Goal: Contribute content

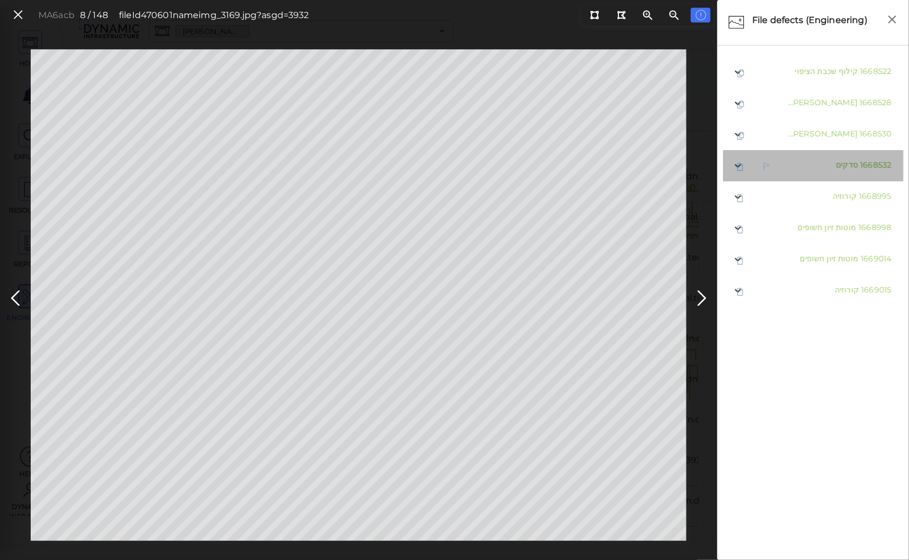
drag, startPoint x: 0, startPoint y: 0, endPoint x: 849, endPoint y: 169, distance: 865.6
click at [849, 169] on span "סדקים" at bounding box center [847, 165] width 22 height 10
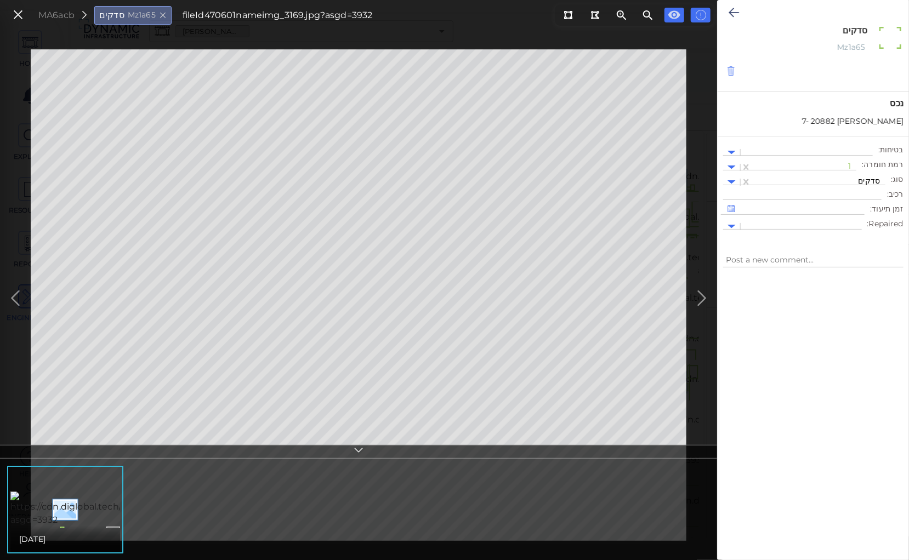
click at [730, 72] on icon at bounding box center [731, 71] width 9 height 11
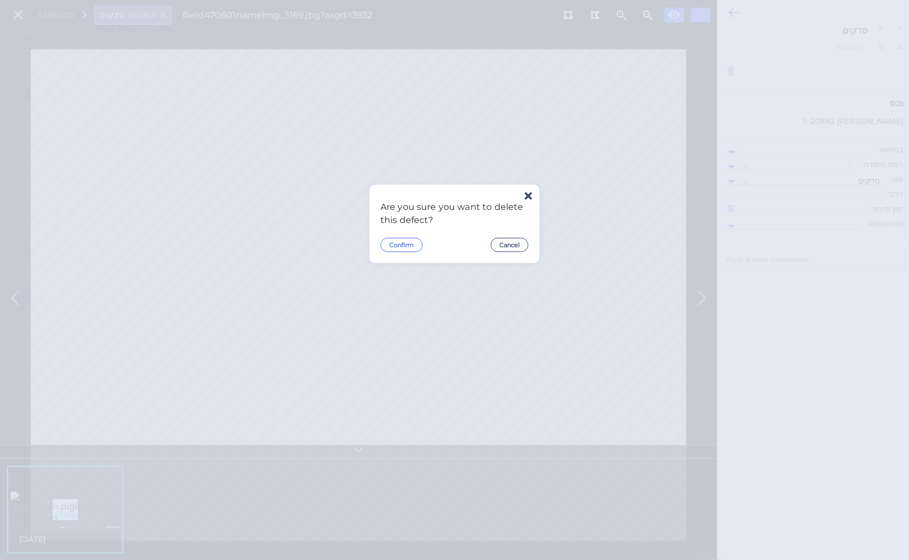
click at [403, 246] on button "Confirm" at bounding box center [402, 245] width 42 height 14
type textarea "x"
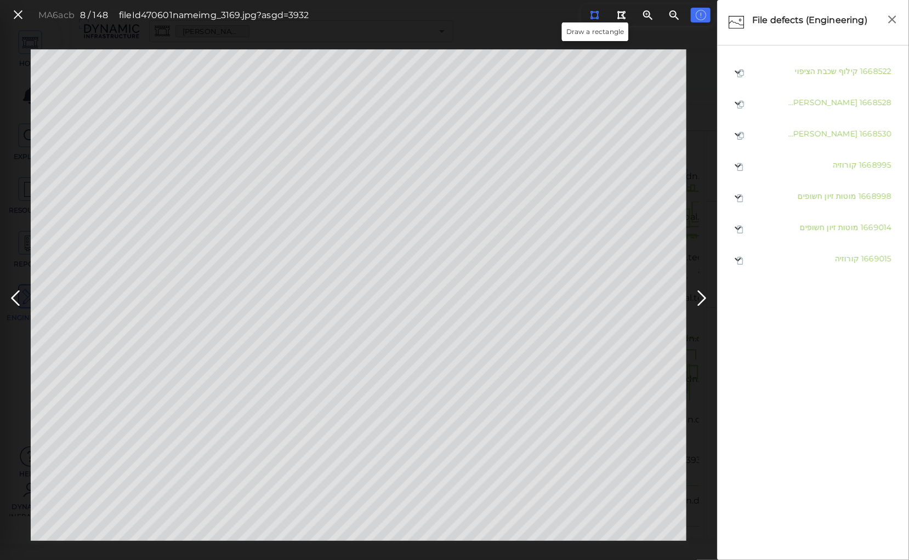
click at [593, 16] on icon at bounding box center [594, 15] width 9 height 8
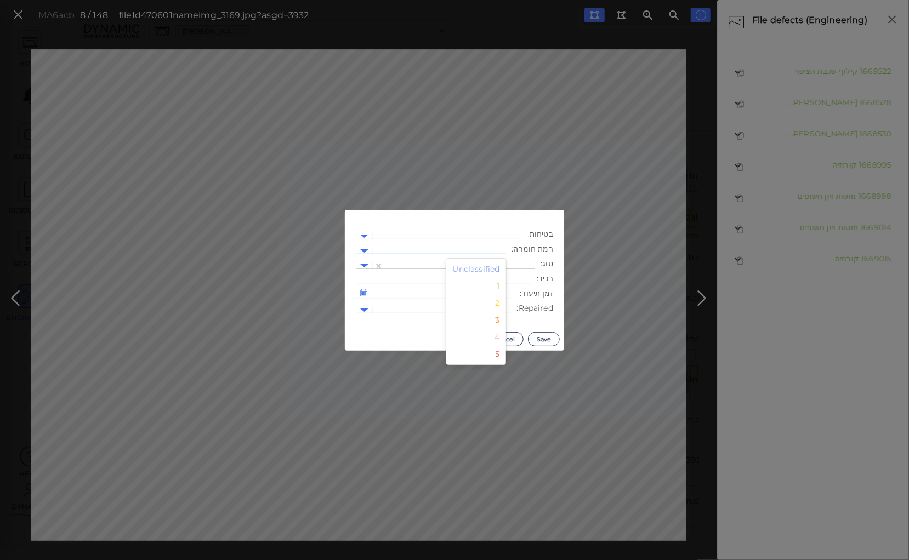
click at [501, 248] on div at bounding box center [440, 252] width 122 height 12
click at [502, 306] on div "2" at bounding box center [476, 303] width 60 height 17
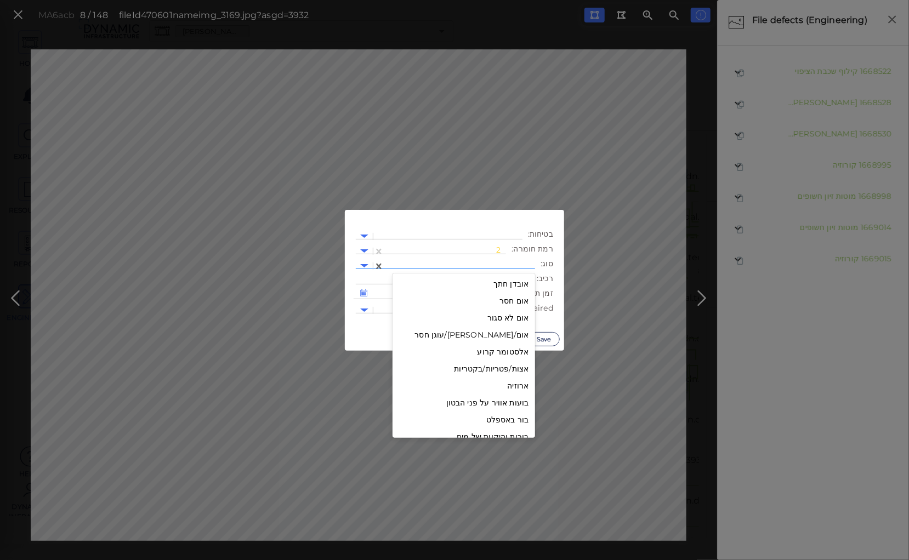
click at [502, 263] on div at bounding box center [460, 266] width 140 height 12
click at [516, 337] on div "[PERSON_NAME] קילוף" at bounding box center [464, 337] width 143 height 17
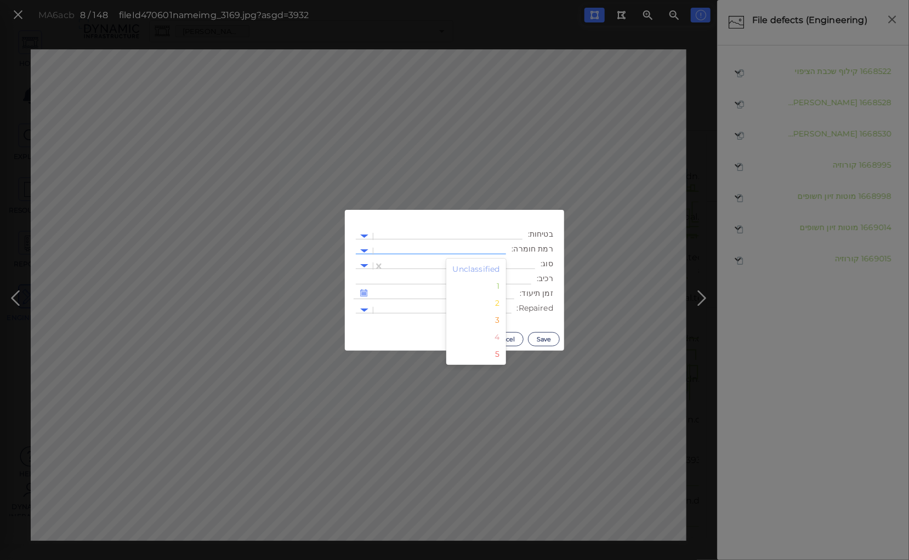
click at [489, 248] on div at bounding box center [440, 252] width 122 height 12
click at [501, 303] on div "2" at bounding box center [476, 303] width 60 height 17
click at [494, 262] on div at bounding box center [460, 266] width 140 height 12
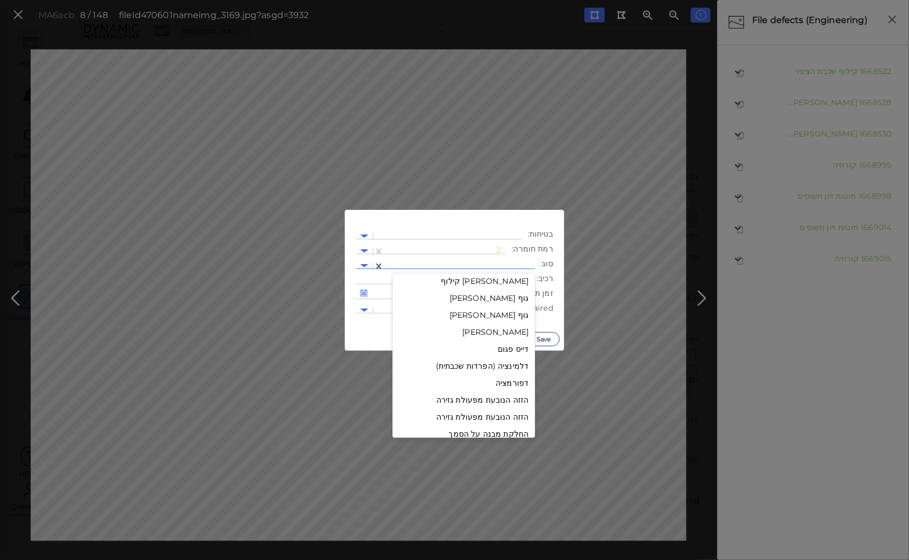
scroll to position [263, 0]
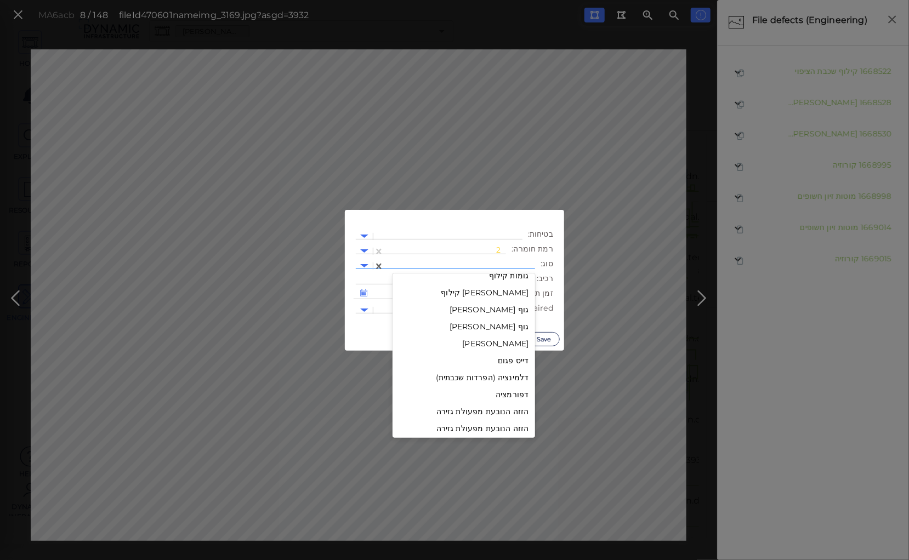
click at [504, 291] on div "[PERSON_NAME] קילוף" at bounding box center [464, 293] width 143 height 17
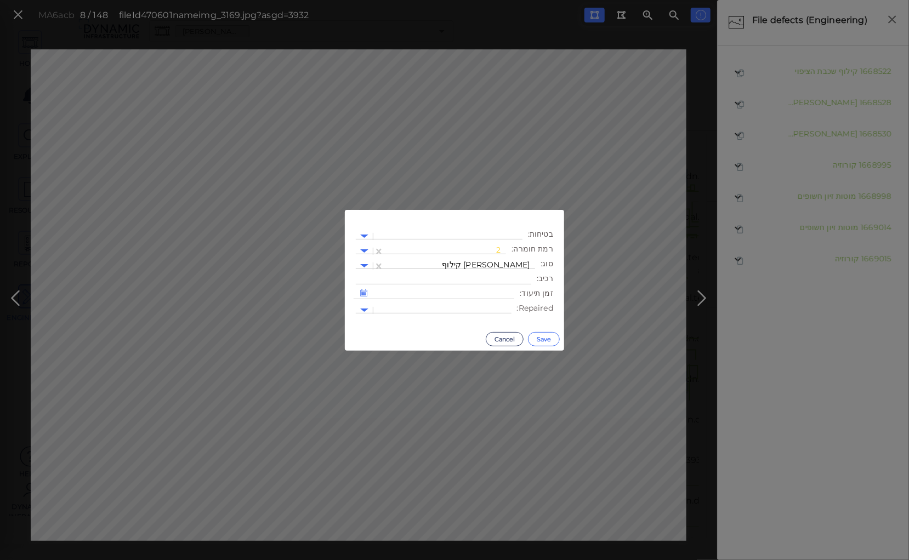
click at [544, 338] on button "Save" at bounding box center [544, 339] width 32 height 14
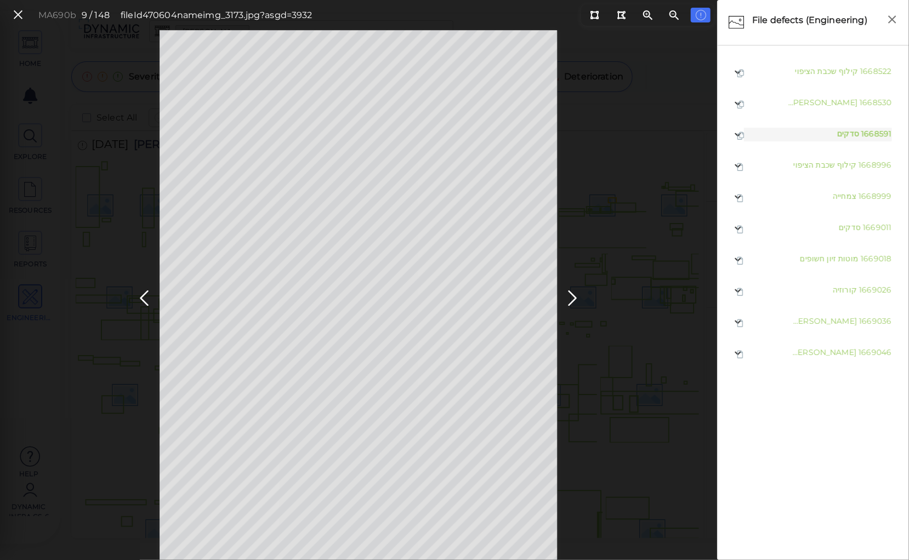
click at [434, 0] on body "This app is not optimized for mobile screens. Please access using a desktop or …" at bounding box center [454, 0] width 909 height 0
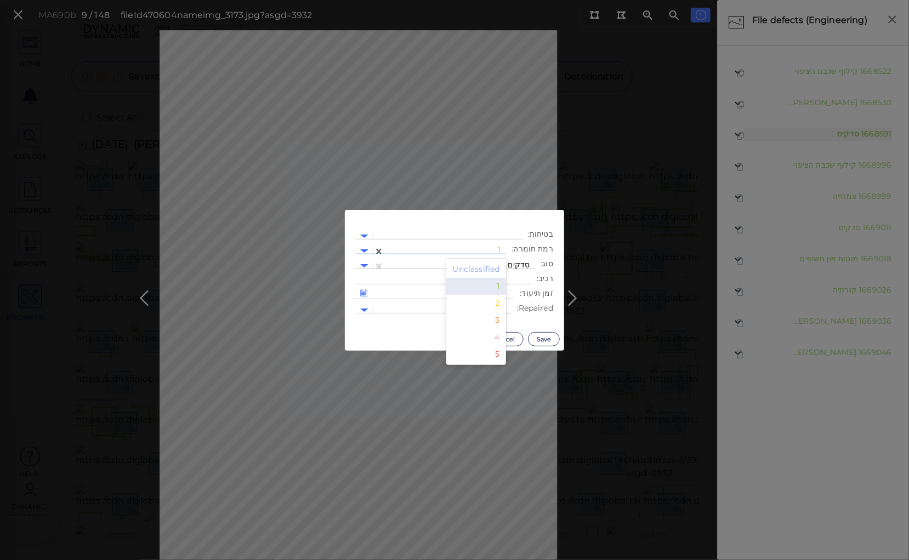
click at [489, 252] on div at bounding box center [445, 252] width 111 height 12
click at [496, 304] on div "2" at bounding box center [476, 303] width 60 height 17
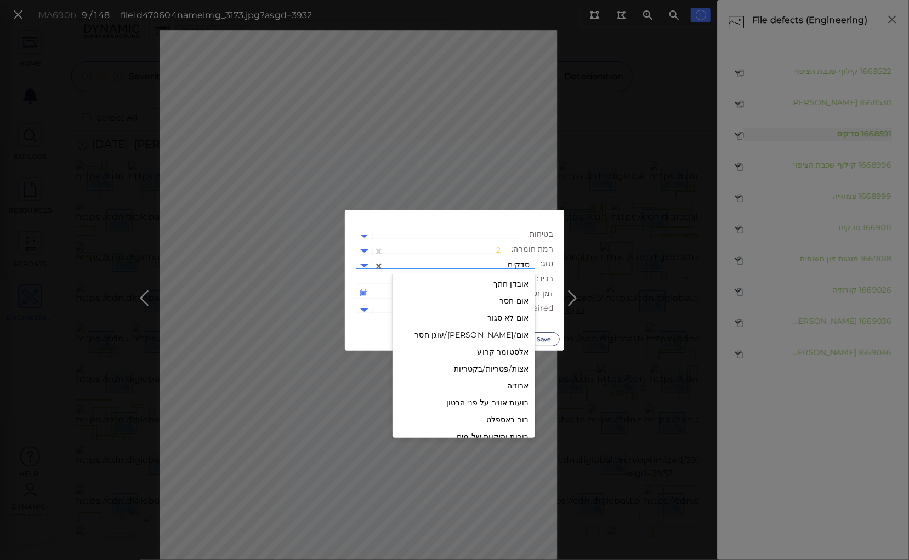
click at [492, 265] on div at bounding box center [460, 266] width 140 height 12
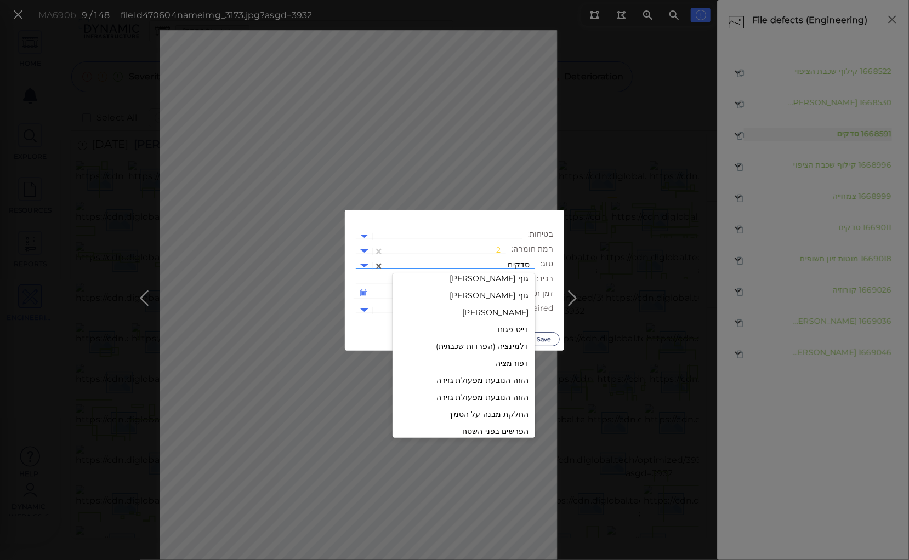
scroll to position [207, 0]
click at [506, 333] on div "גומות קילוף" at bounding box center [464, 332] width 143 height 17
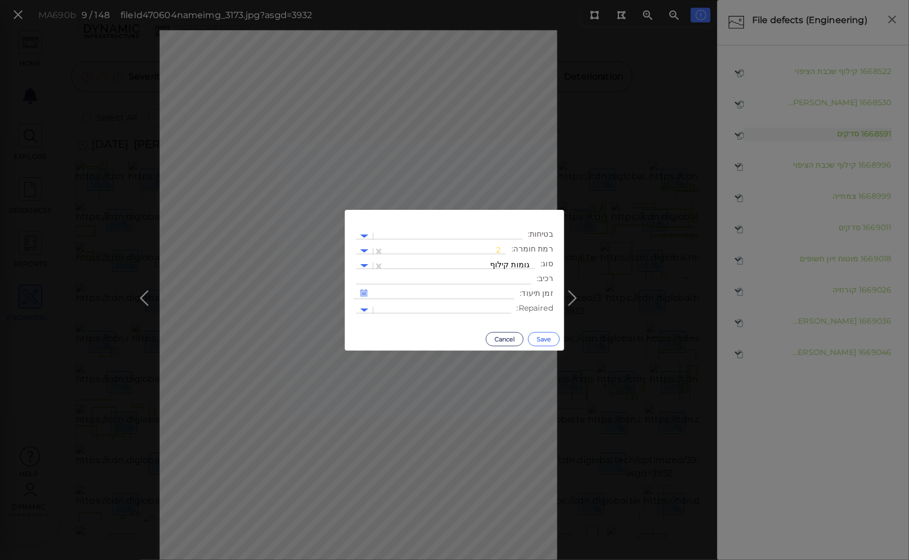
click at [537, 337] on button "Save" at bounding box center [544, 339] width 32 height 14
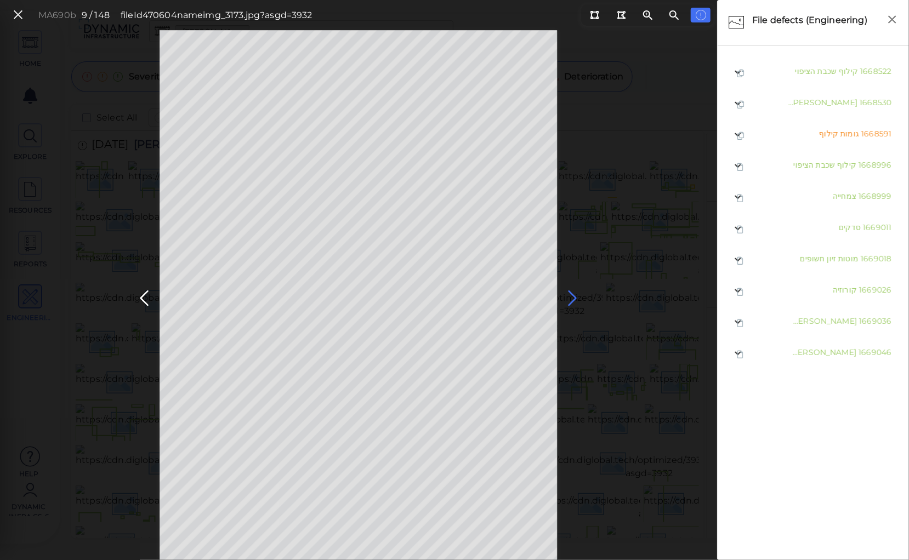
click at [565, 295] on icon at bounding box center [573, 298] width 18 height 21
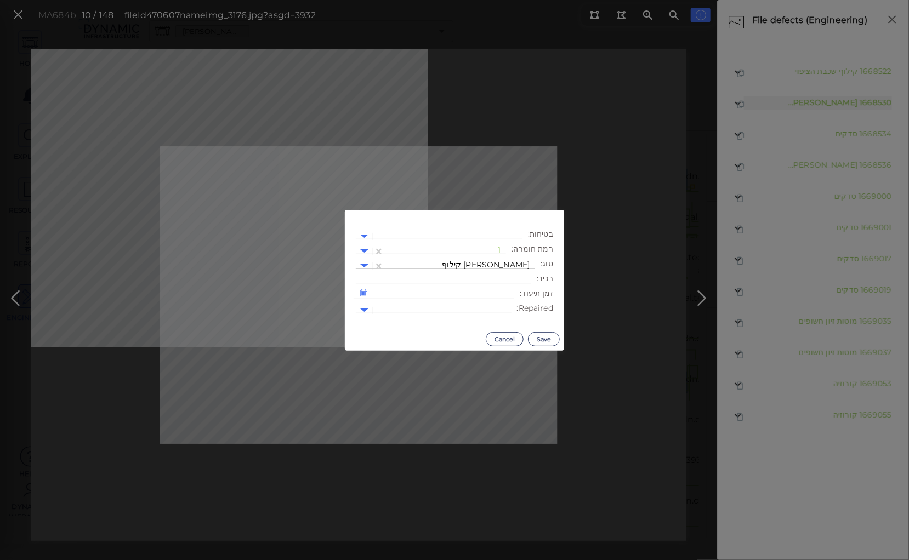
click at [321, 0] on body "This app is not optimized for mobile screens. Please access using a desktop or …" at bounding box center [454, 0] width 909 height 0
click at [462, 248] on div at bounding box center [445, 252] width 111 height 12
click at [500, 320] on div "3" at bounding box center [476, 320] width 60 height 17
click at [539, 337] on button "Save" at bounding box center [544, 339] width 32 height 14
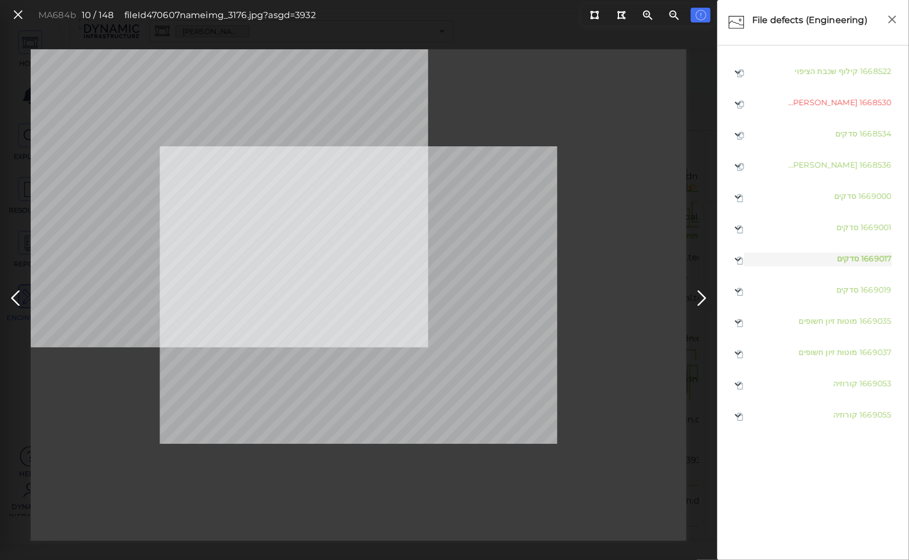
click at [398, 0] on body "This app is not optimized for mobile screens. Please access using a desktop or …" at bounding box center [454, 0] width 909 height 0
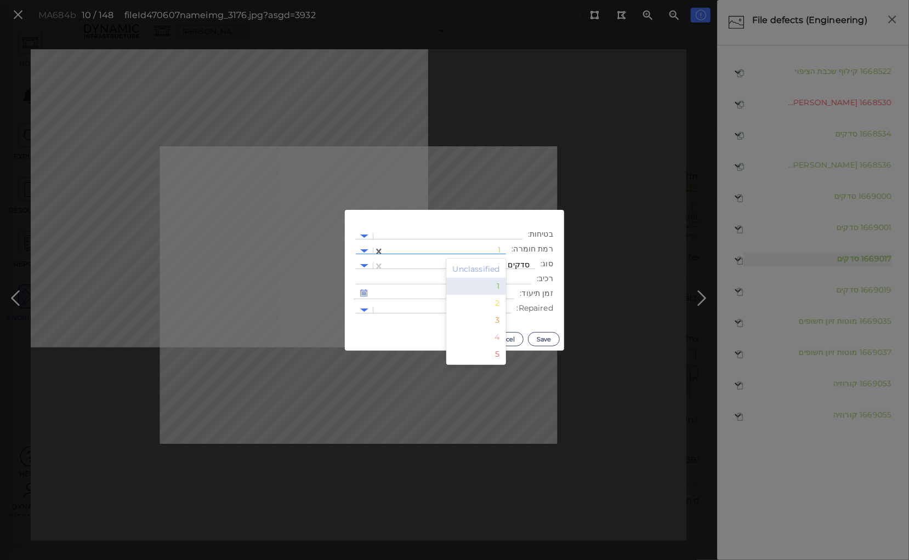
click at [472, 248] on div at bounding box center [445, 252] width 111 height 12
click at [500, 303] on div "2" at bounding box center [476, 303] width 60 height 17
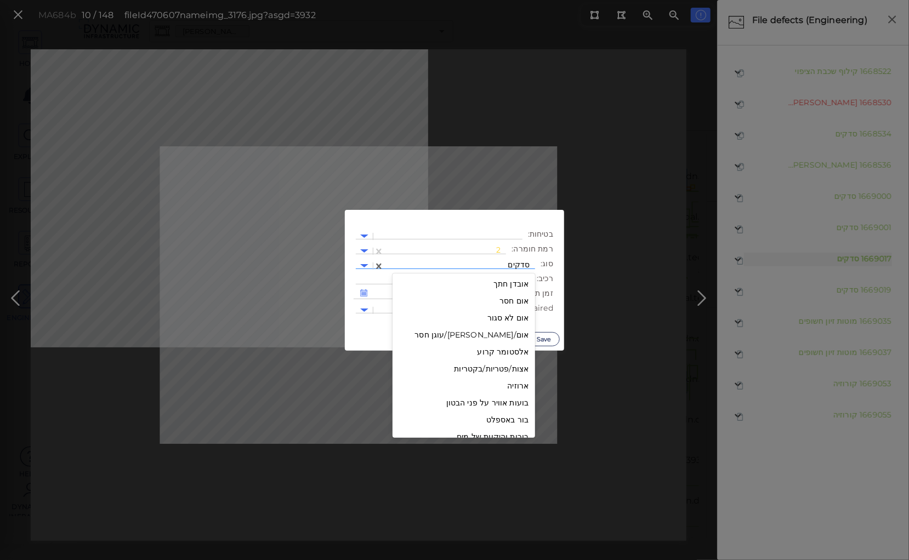
scroll to position [1084, 0]
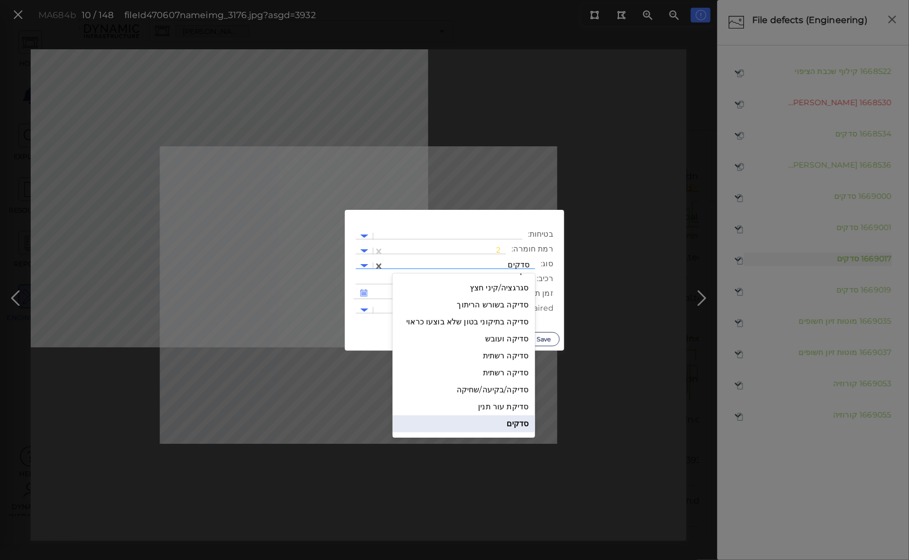
click at [492, 266] on div at bounding box center [460, 266] width 140 height 12
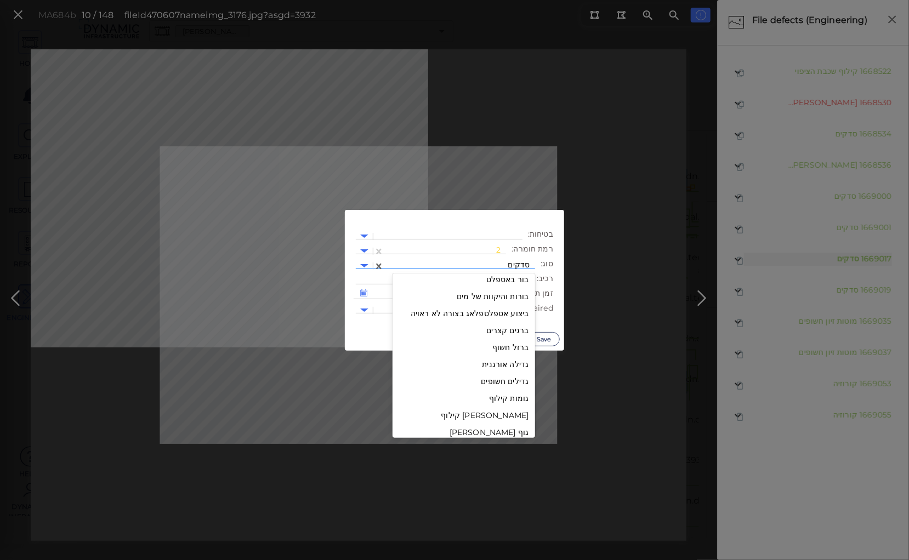
scroll to position [219, 0]
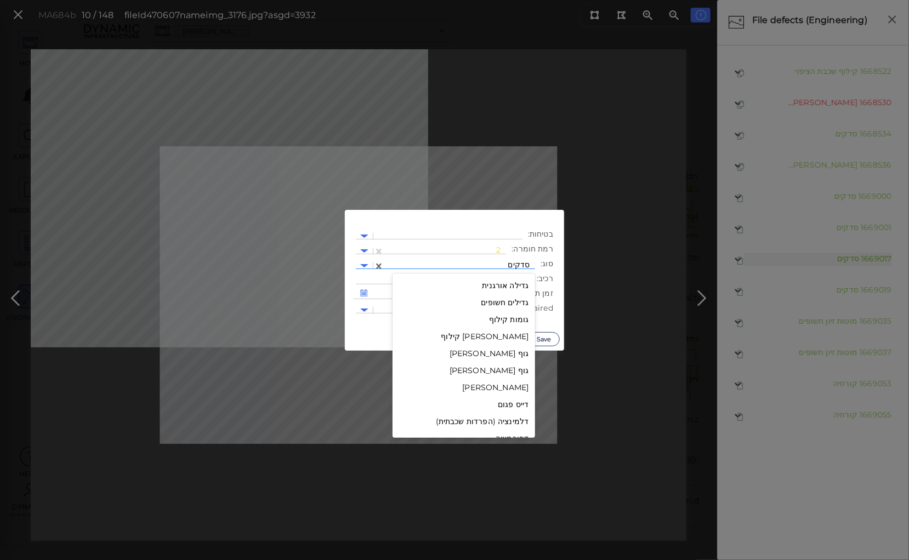
click at [514, 320] on div "גומות קילוף" at bounding box center [464, 320] width 143 height 17
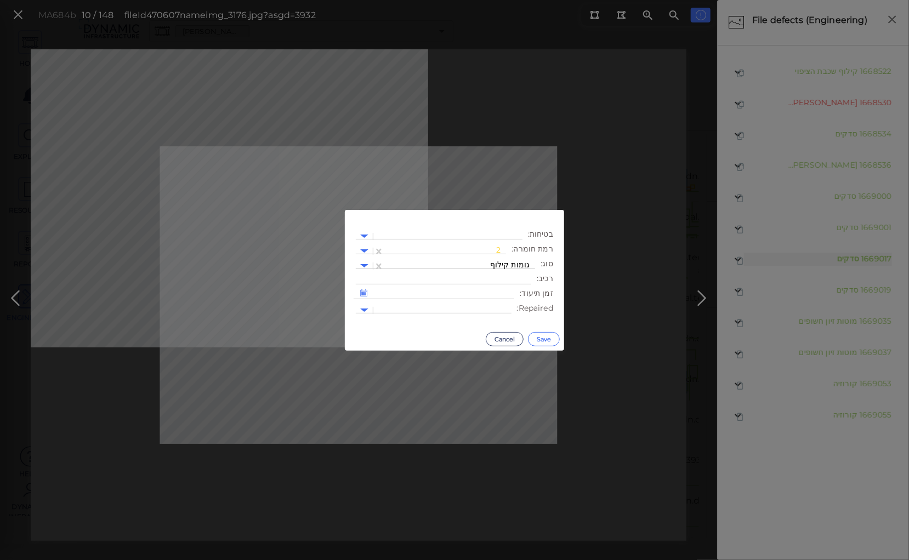
click at [540, 340] on button "Save" at bounding box center [544, 339] width 32 height 14
